Goal: Information Seeking & Learning: Check status

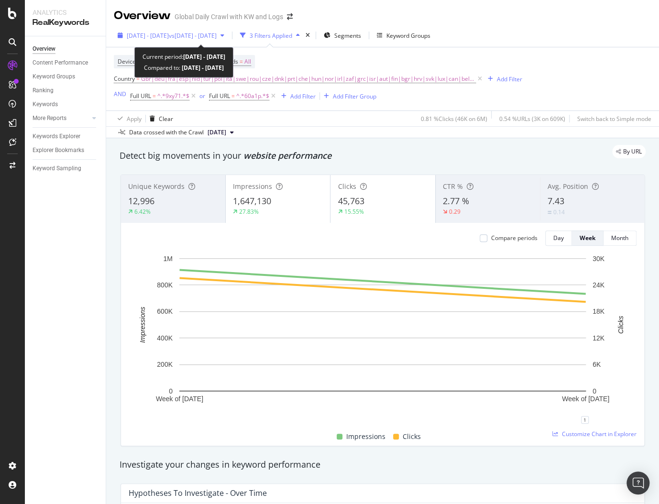
click at [208, 34] on span "vs [DATE] - [DATE]" at bounding box center [193, 36] width 48 height 8
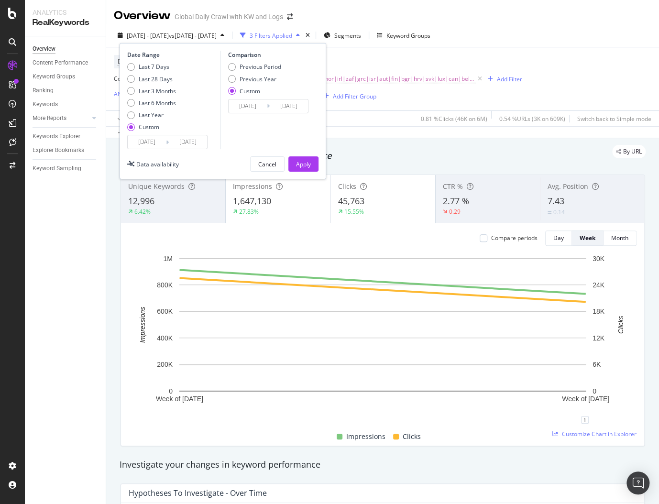
click at [75, 308] on div "Overview Content Performance Keyword Groups Ranking Keywords More Reports Count…" at bounding box center [65, 270] width 81 height 468
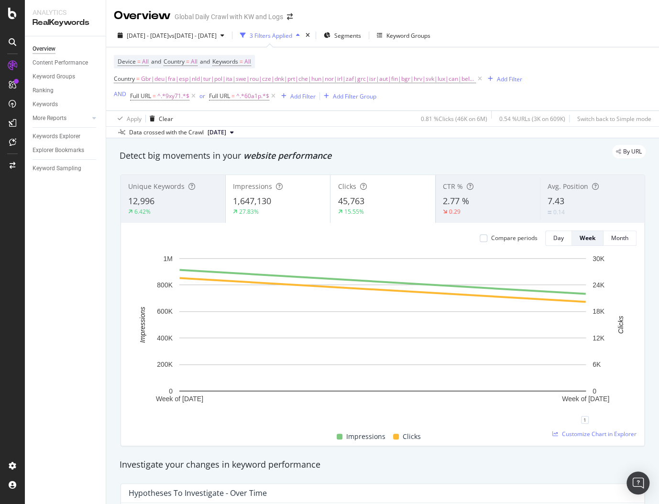
click at [75, 308] on div "Overview Content Performance Keyword Groups Ranking Keywords More Reports Count…" at bounding box center [65, 270] width 81 height 468
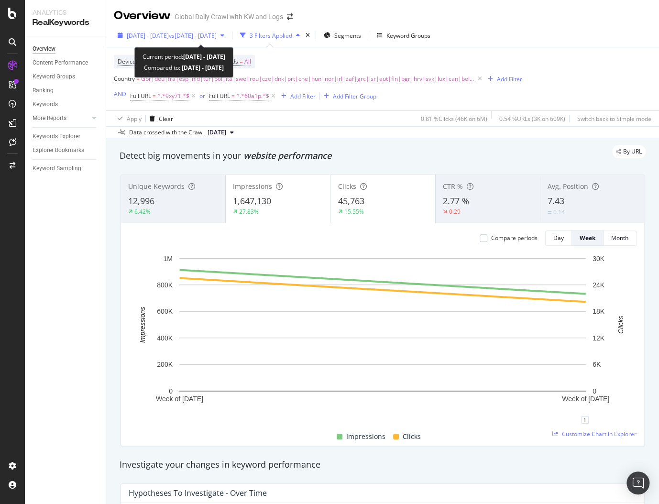
click at [165, 32] on span "[DATE] - [DATE]" at bounding box center [148, 36] width 42 height 8
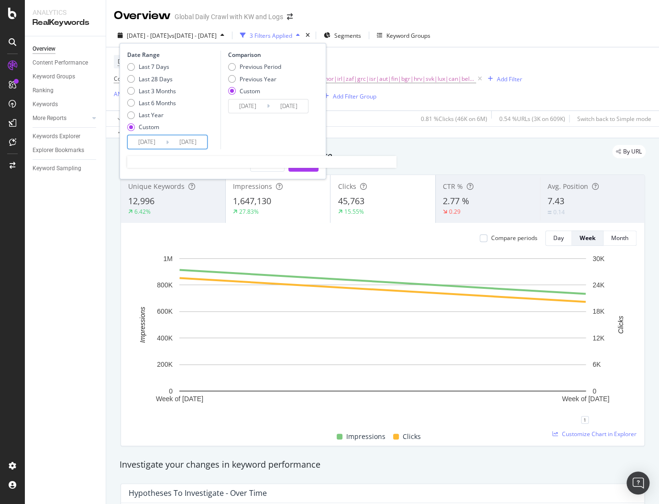
click at [144, 139] on input "[DATE]" at bounding box center [147, 141] width 38 height 13
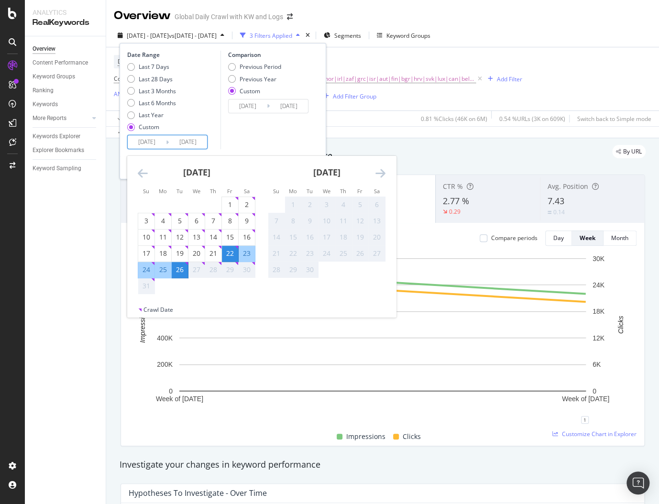
click at [142, 170] on icon "Move backward to switch to the previous month." at bounding box center [143, 172] width 10 height 11
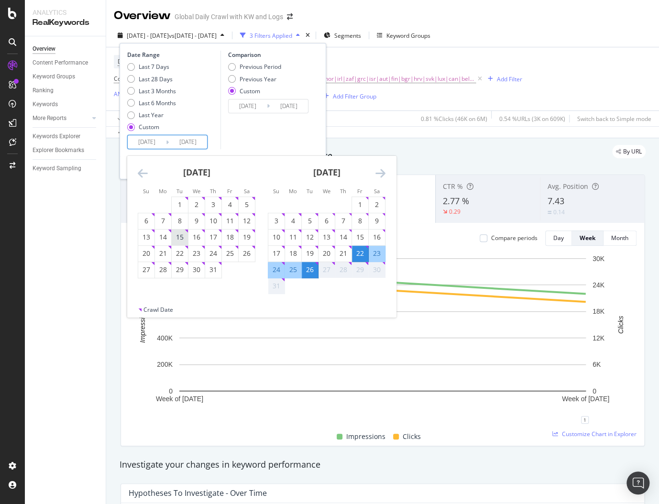
click at [178, 238] on div "15" at bounding box center [180, 238] width 16 height 10
type input "[DATE]"
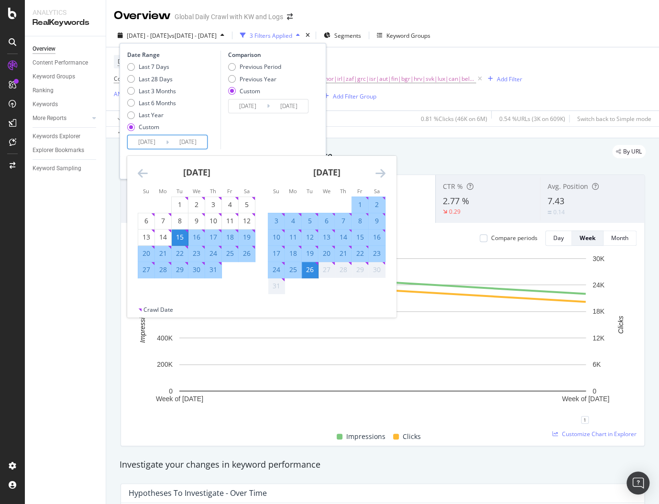
click at [274, 137] on div "Comparison Previous Period Previous Year Custom [DATE] Navigate forward to inte…" at bounding box center [266, 100] width 91 height 99
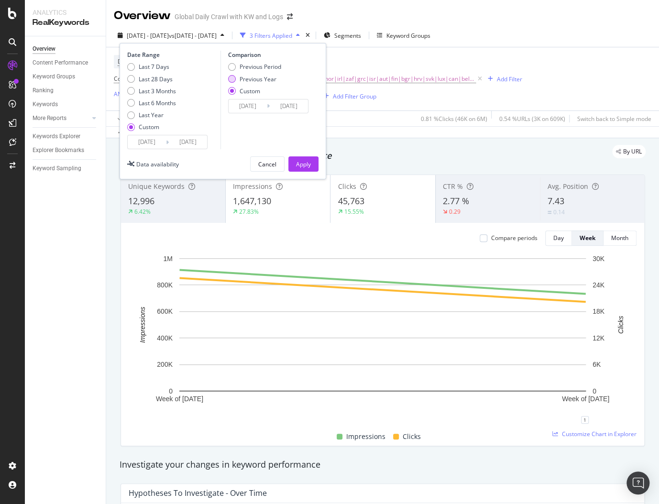
click at [246, 77] on div "Previous Year" at bounding box center [258, 79] width 37 height 8
type input "[DATE]"
click at [253, 106] on input "[DATE]" at bounding box center [248, 106] width 38 height 13
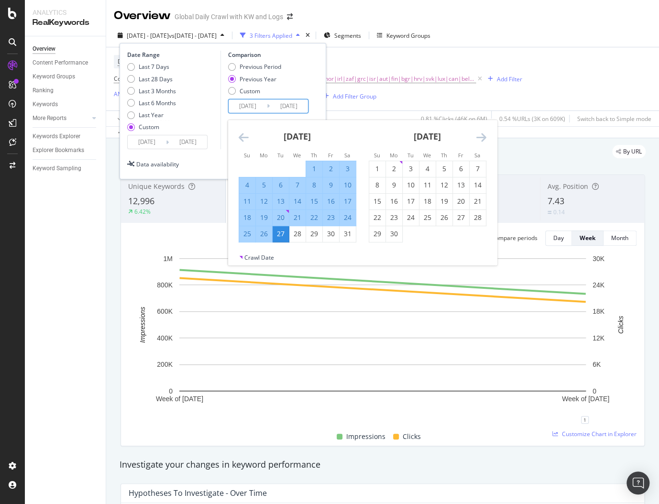
click at [320, 101] on div "Date Range Last 7 Days Last 28 Days Last 3 Months Last 6 Months Last Year Custo…" at bounding box center [223, 111] width 207 height 136
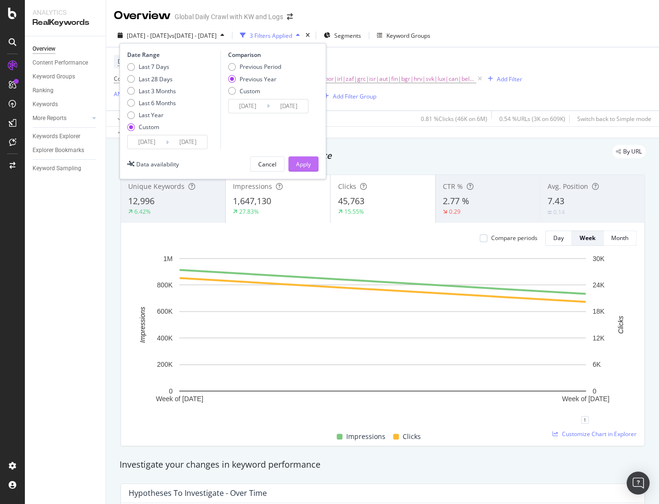
click at [308, 166] on div "Apply" at bounding box center [303, 164] width 15 height 8
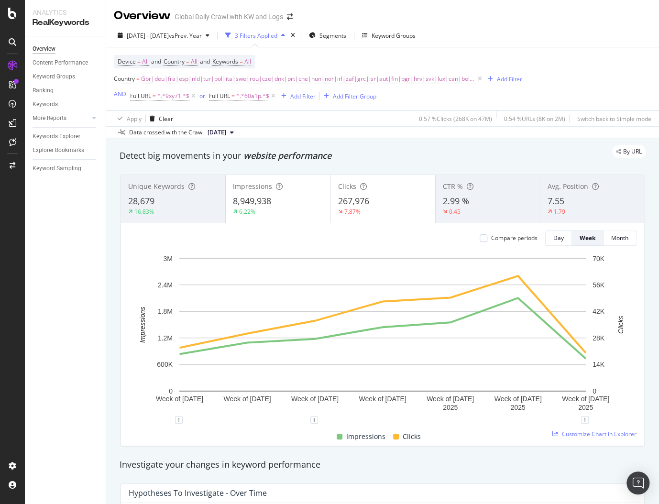
click at [74, 291] on div "Overview Content Performance Keyword Groups Ranking Keywords More Reports Count…" at bounding box center [65, 270] width 81 height 468
